Goal: Transaction & Acquisition: Obtain resource

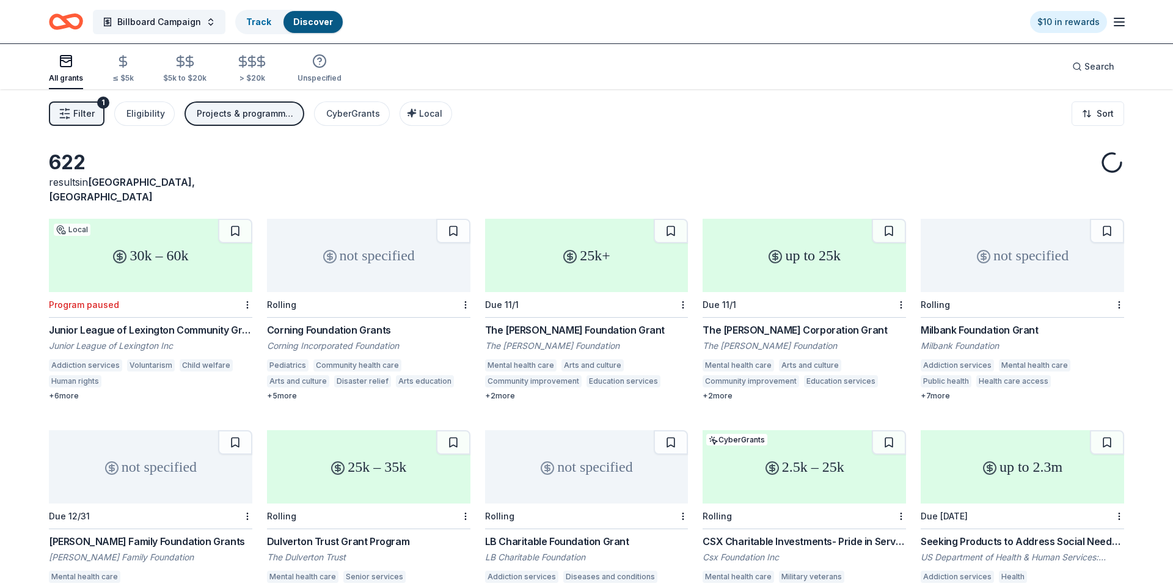
scroll to position [42, 0]
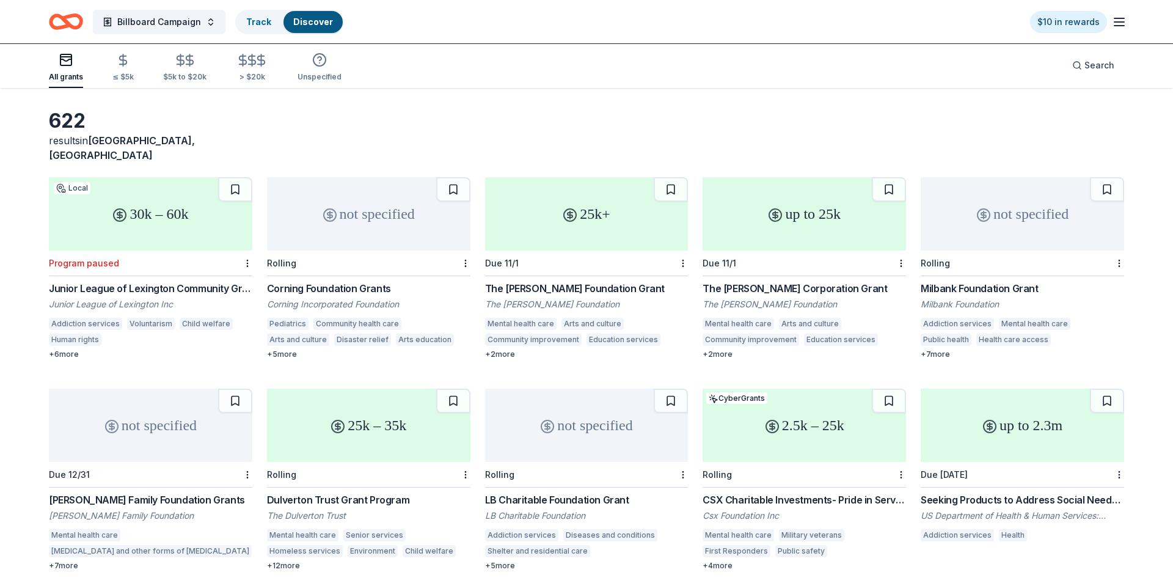
click at [540, 250] on div "Due 11/1" at bounding box center [586, 263] width 203 height 26
click at [779, 226] on div "up to 25k" at bounding box center [803, 213] width 203 height 73
click at [1012, 216] on div "not specified" at bounding box center [1022, 213] width 203 height 73
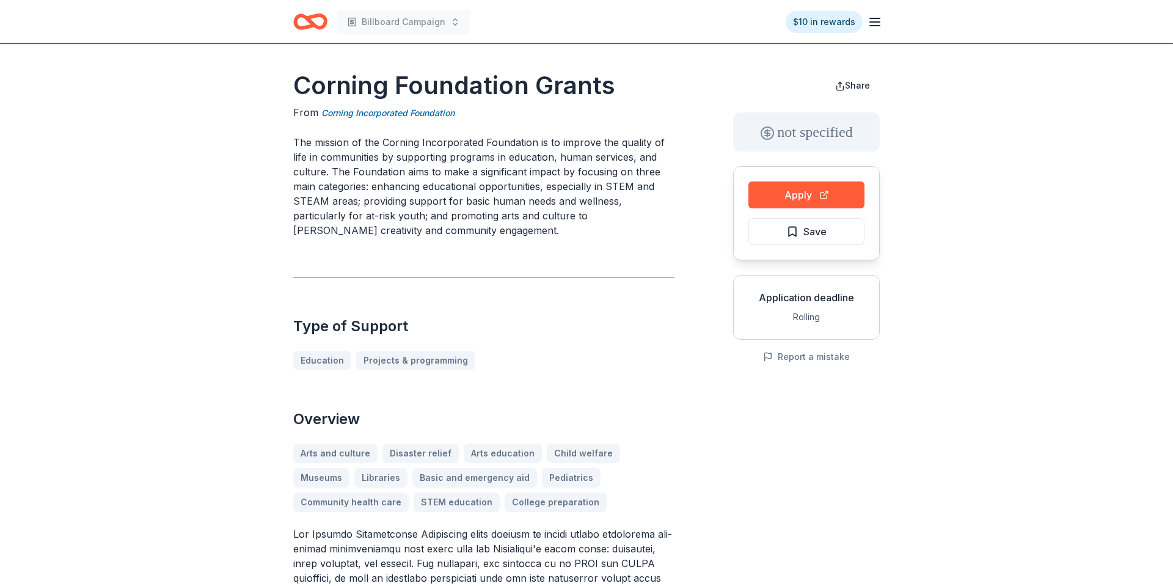
scroll to position [12, 0]
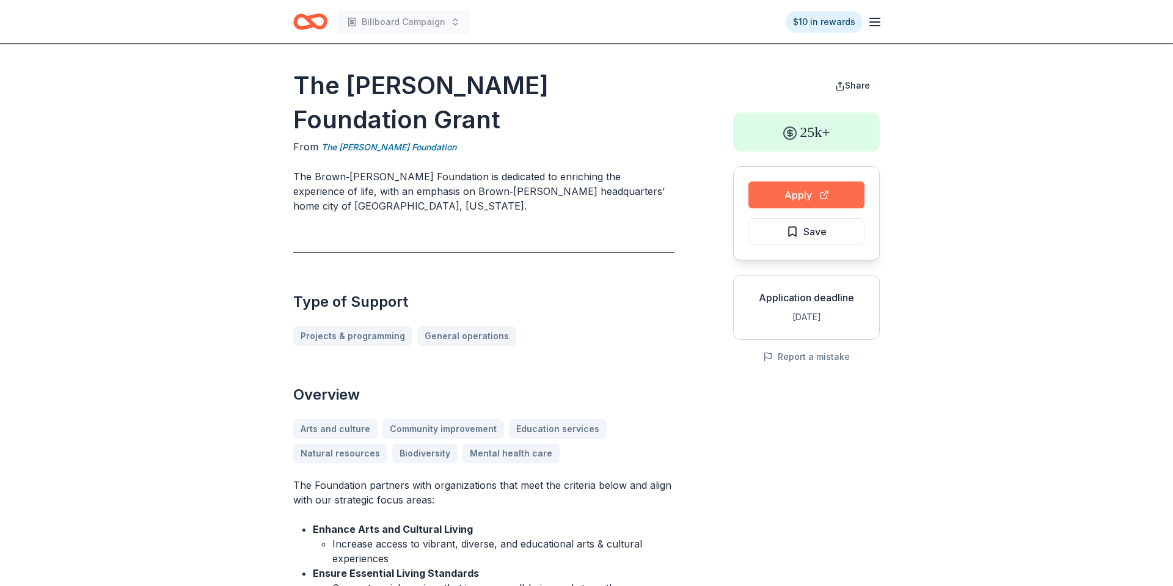
click at [792, 194] on button "Apply" at bounding box center [806, 194] width 116 height 27
